Goal: Task Accomplishment & Management: Complete application form

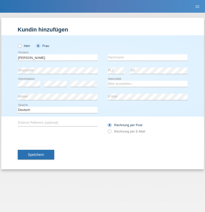
type input "[PERSON_NAME]"
click at [147, 57] on input "text" at bounding box center [148, 57] width 80 height 6
type input "Hurter"
select select "CH"
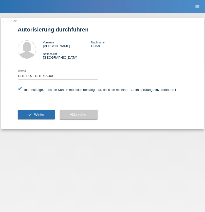
select select "1"
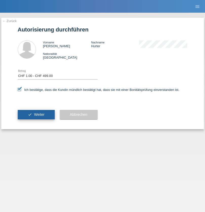
click at [36, 114] on span "Weiter" at bounding box center [39, 114] width 10 height 4
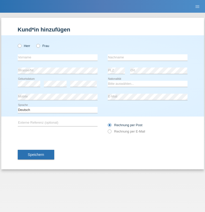
radio input "true"
click at [58, 57] on input "text" at bounding box center [58, 57] width 80 height 6
type input "Khudadad"
click at [147, 57] on input "text" at bounding box center [148, 57] width 80 height 6
type input "Chattha"
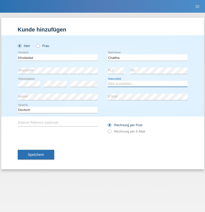
select select "PK"
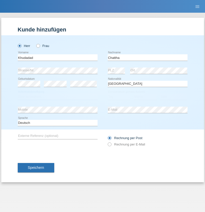
select select "C"
select select "16"
select select "06"
select select "2012"
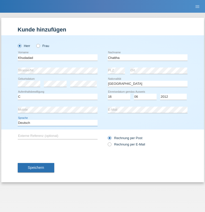
select select "en"
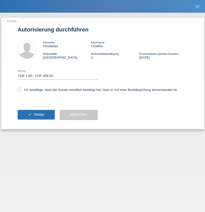
select select "1"
checkbox input "true"
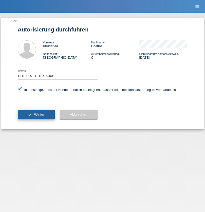
click at [36, 114] on span "Weiter" at bounding box center [39, 114] width 10 height 4
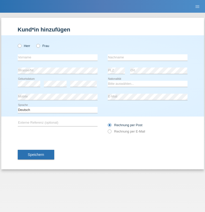
radio input "true"
click at [58, 57] on input "text" at bounding box center [58, 57] width 80 height 6
type input "Michel"
click at [147, 57] on input "text" at bounding box center [148, 57] width 80 height 6
type input "Farner"
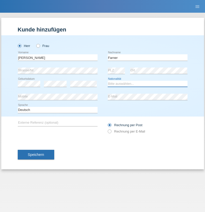
select select "CH"
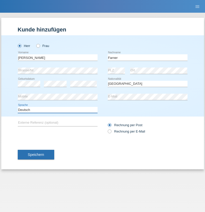
select select "en"
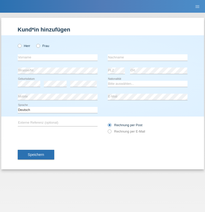
radio input "true"
select select "NL"
select select "C"
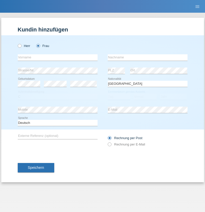
select select "01"
select select "2021"
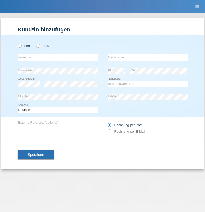
radio input "true"
click at [58, 57] on input "text" at bounding box center [58, 57] width 80 height 6
type input "[PERSON_NAME]"
click at [147, 57] on input "text" at bounding box center [148, 57] width 80 height 6
type input "Amaral"
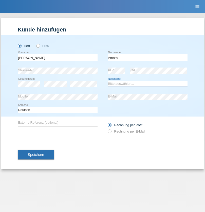
select select "PT"
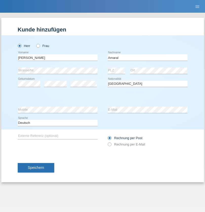
select select "C"
select select "06"
select select "07"
select select "2019"
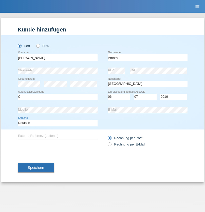
select select "en"
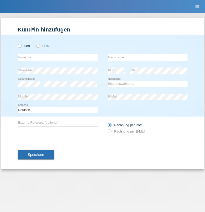
radio input "true"
click at [58, 57] on input "text" at bounding box center [58, 57] width 80 height 6
type input "tim"
click at [147, 57] on input "text" at bounding box center [148, 57] width 80 height 6
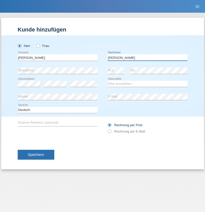
type input "Krüger"
select select "DE"
select select "C"
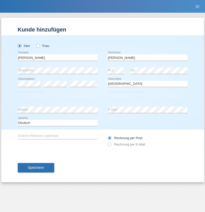
select select "05"
select select "04"
select select "2021"
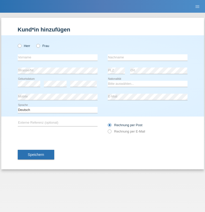
radio input "true"
click at [58, 57] on input "text" at bounding box center [58, 57] width 80 height 6
type input "[PERSON_NAME]"
click at [147, 57] on input "text" at bounding box center [148, 57] width 80 height 6
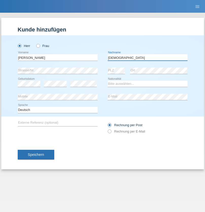
type input "Christian"
select select "CH"
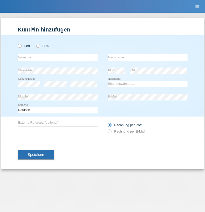
radio input "true"
click at [58, 57] on input "text" at bounding box center [58, 57] width 80 height 6
type input "agnertina"
click at [147, 57] on input "text" at bounding box center [148, 57] width 80 height 6
type input "noshaj"
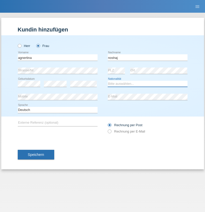
select select "NL"
select select "C"
select select "01"
select select "08"
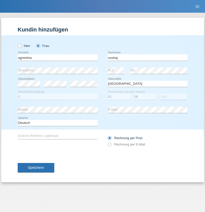
select select "2021"
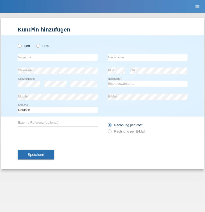
radio input "true"
click at [58, 57] on input "text" at bounding box center [58, 57] width 80 height 6
type input "[PERSON_NAME]"
click at [147, 57] on input "text" at bounding box center [148, 57] width 80 height 6
type input "Pinzo"
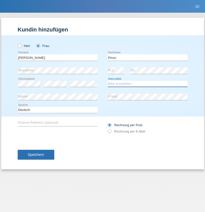
select select "CH"
radio input "true"
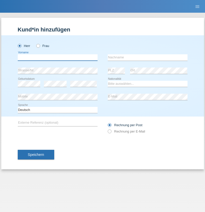
click at [58, 57] on input "text" at bounding box center [58, 57] width 80 height 6
type input "ali"
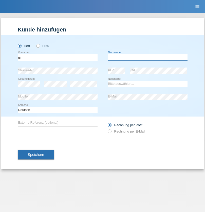
click at [147, 57] on input "text" at bounding box center [148, 57] width 80 height 6
type input "Amini"
select select "AF"
select select "C"
select select "18"
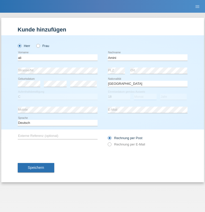
select select "08"
select select "2015"
